Goal: Transaction & Acquisition: Purchase product/service

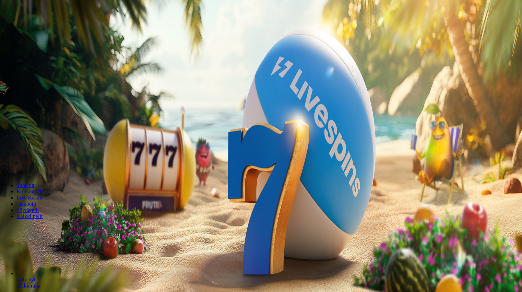
click at [5, 162] on span "minus icon" at bounding box center [5, 162] width 0 height 0
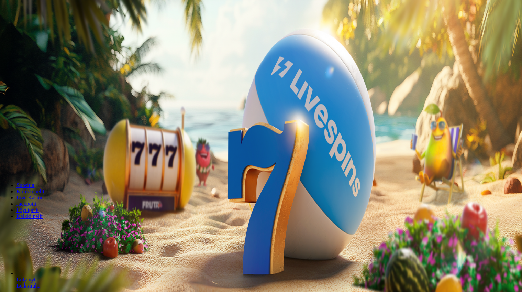
click at [5, 162] on span "minus icon" at bounding box center [5, 162] width 0 height 0
type input "**"
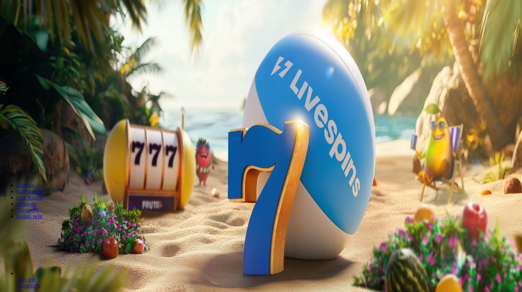
click at [36, 164] on span "Talleta ja pelaa" at bounding box center [20, 166] width 31 height 5
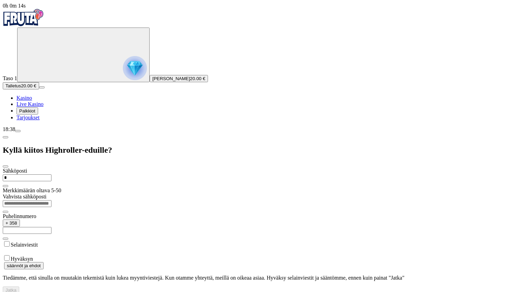
type input "**********"
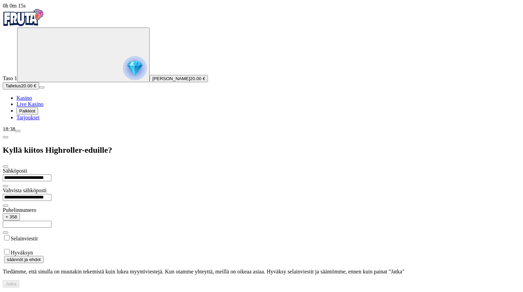
click at [52, 221] on input "text" at bounding box center [27, 224] width 49 height 7
type input "**********"
click at [19, 280] on button "Jatka" at bounding box center [11, 283] width 16 height 7
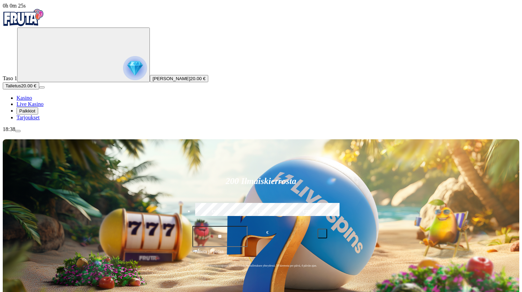
click at [35, 113] on span "Palkkiot" at bounding box center [27, 110] width 16 height 5
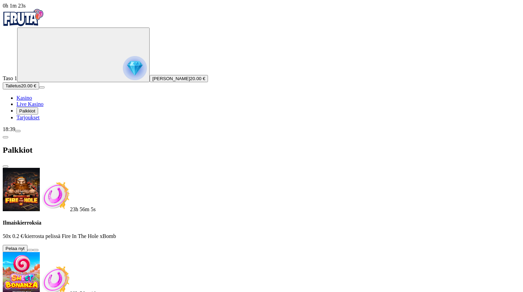
click at [33, 249] on button at bounding box center [29, 250] width 5 height 2
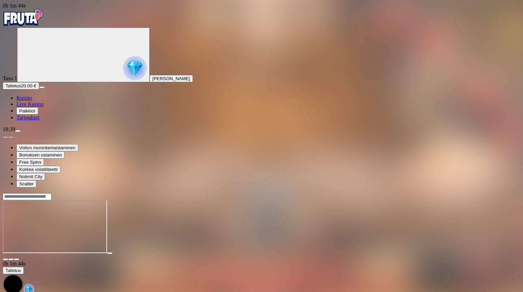
drag, startPoint x: 269, startPoint y: 171, endPoint x: 119, endPoint y: 250, distance: 169.0
click at [119, 250] on div at bounding box center [262, 227] width 518 height 54
click at [157, 250] on div at bounding box center [262, 227] width 518 height 54
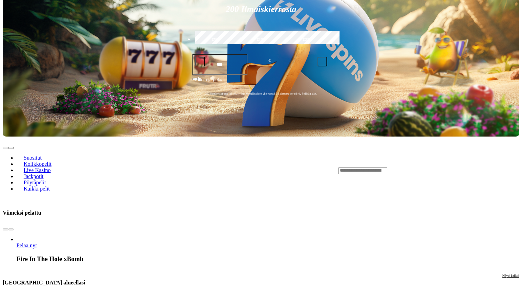
scroll to position [206, 0]
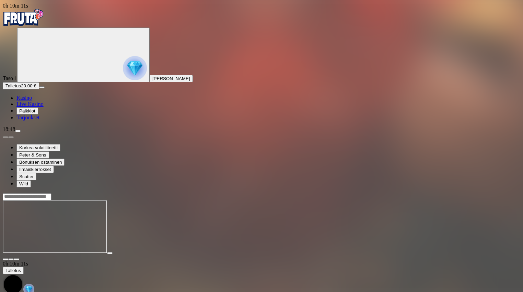
click at [5, 259] on span "close icon" at bounding box center [5, 259] width 0 height 0
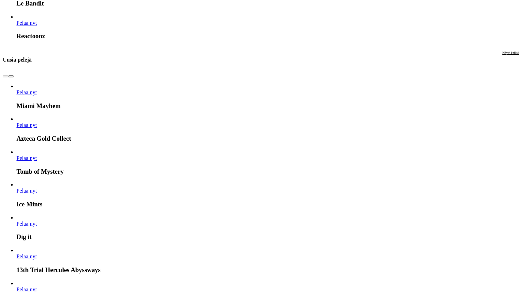
scroll to position [790, 0]
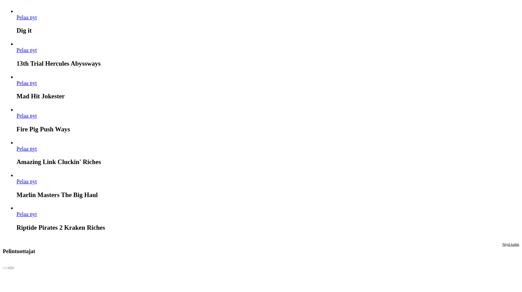
scroll to position [1202, 0]
